Goal: Information Seeking & Learning: Learn about a topic

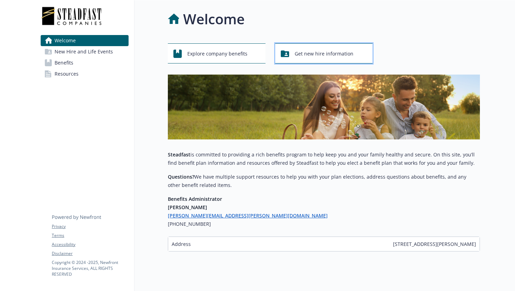
click at [289, 52] on div "Get new hire information" at bounding box center [325, 53] width 89 height 13
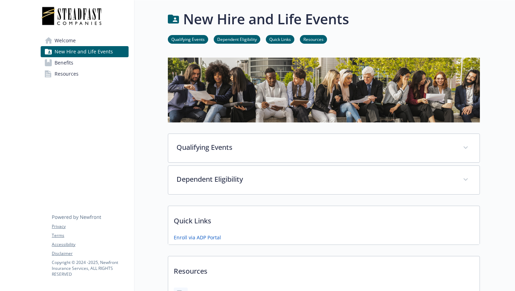
scroll to position [91, 0]
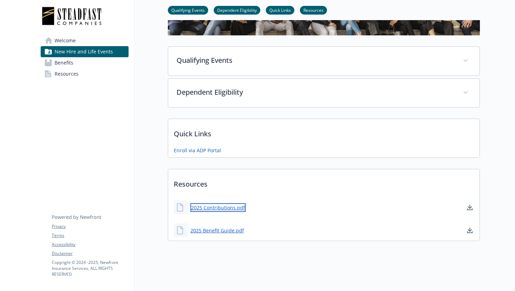
click at [221, 204] on link "2025 Contributions.pdf" at bounding box center [217, 208] width 55 height 9
click at [221, 226] on link "2025 Benefit Guide.pdf" at bounding box center [217, 230] width 55 height 9
click at [72, 61] on span "Benefits" at bounding box center [64, 62] width 19 height 11
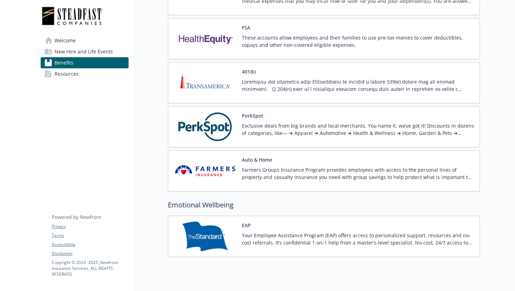
scroll to position [856, 0]
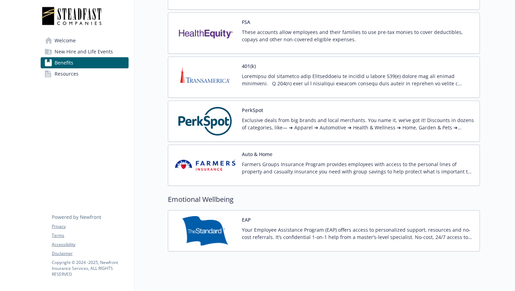
click at [222, 83] on img at bounding box center [205, 78] width 63 height 30
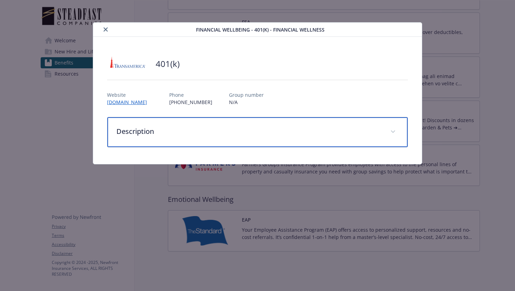
click at [140, 128] on p "Description" at bounding box center [248, 131] width 265 height 10
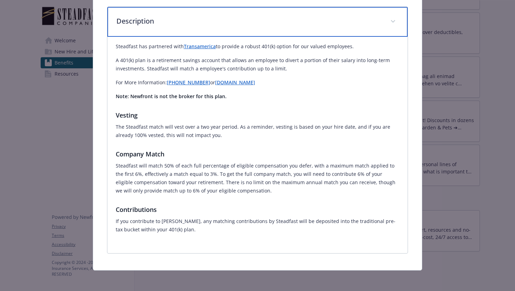
scroll to position [111, 0]
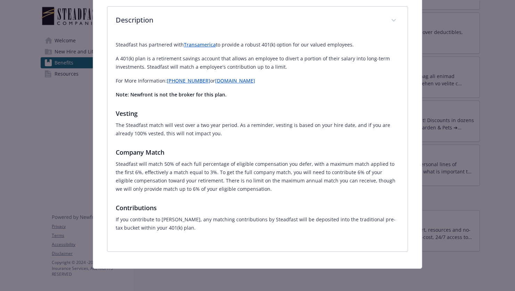
click at [199, 47] on link "Transamerica" at bounding box center [200, 44] width 32 height 7
